Goal: Task Accomplishment & Management: Manage account settings

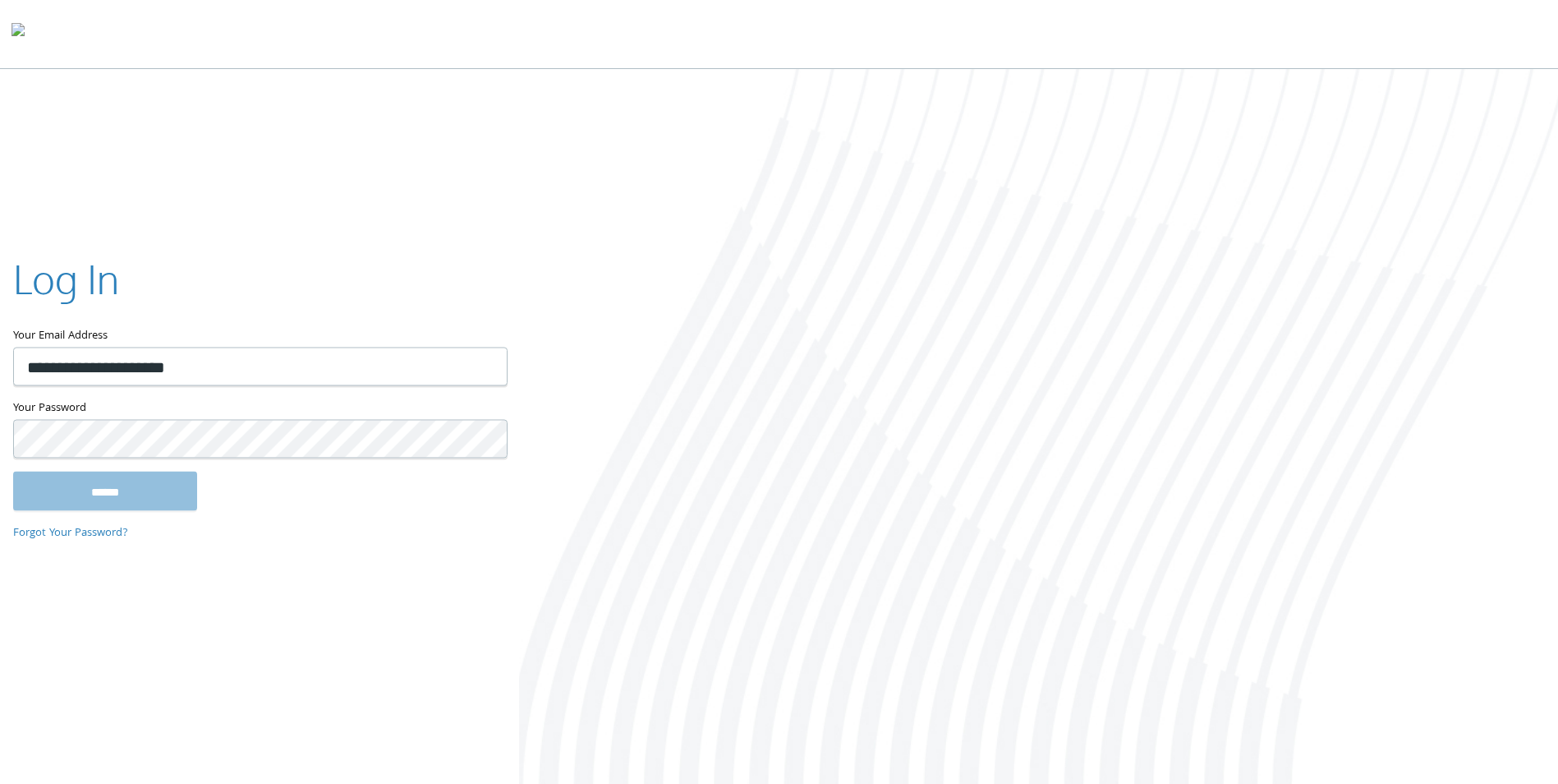
type input "**********"
click at [13, 471] on input "******" at bounding box center [105, 490] width 184 height 39
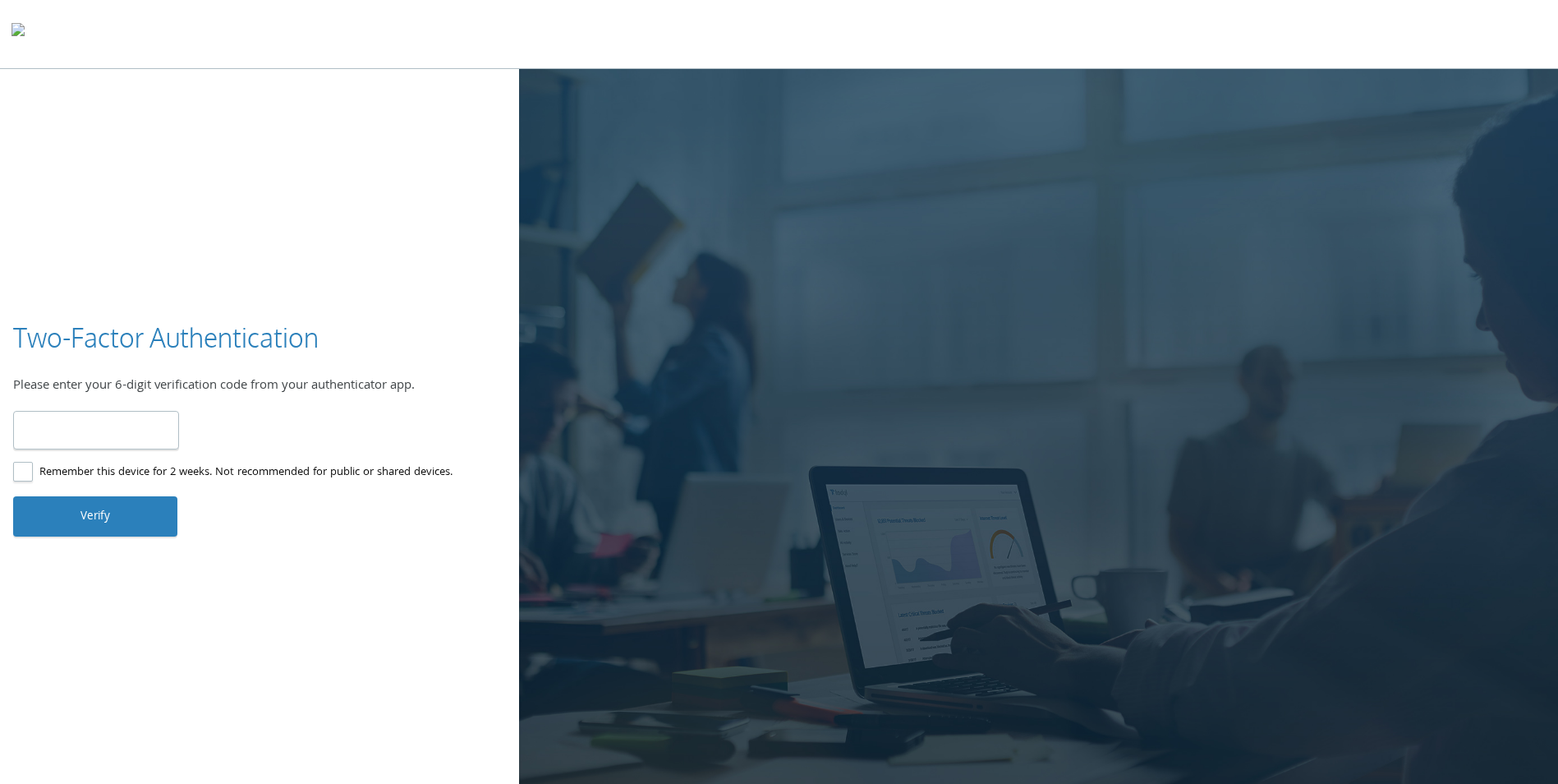
type input "******"
